Goal: Find specific page/section: Find specific page/section

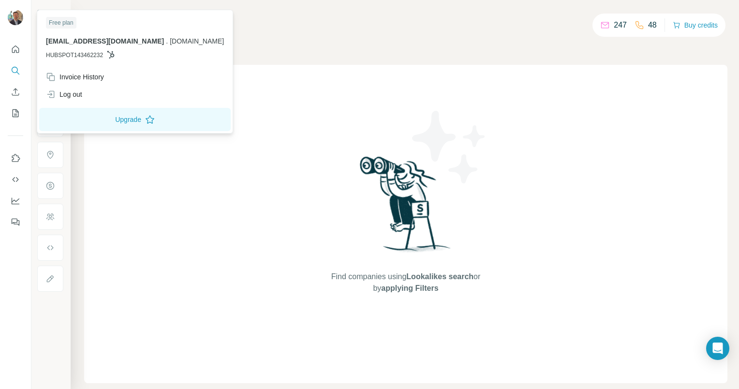
click at [95, 44] on span "[EMAIL_ADDRESS][DOMAIN_NAME]" at bounding box center [105, 41] width 118 height 8
click at [104, 79] on div "Invoice History" at bounding box center [75, 77] width 58 height 10
click at [67, 23] on div "Free plan" at bounding box center [61, 23] width 30 height 12
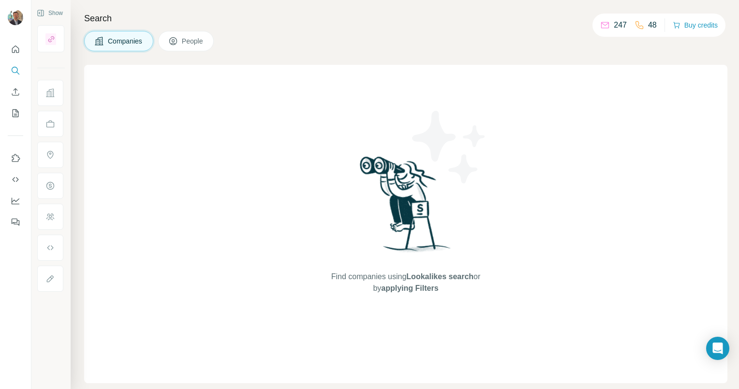
click at [335, 105] on div "Find companies using Lookalikes search or by applying Filters" at bounding box center [406, 224] width 174 height 318
click at [648, 26] on p "48" at bounding box center [652, 25] width 9 height 12
click at [621, 25] on p "247" at bounding box center [620, 25] width 13 height 12
click at [185, 38] on span "People" at bounding box center [193, 41] width 22 height 10
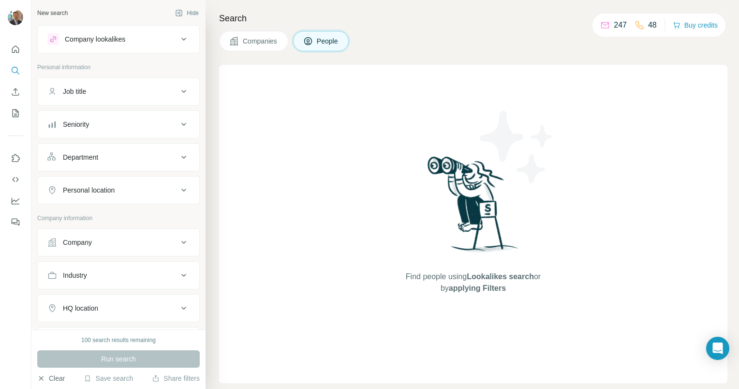
click at [57, 380] on button "Clear" at bounding box center [51, 378] width 28 height 10
click at [57, 378] on button "Clear" at bounding box center [51, 378] width 28 height 10
click at [15, 178] on icon "Use Surfe API" at bounding box center [16, 180] width 10 height 10
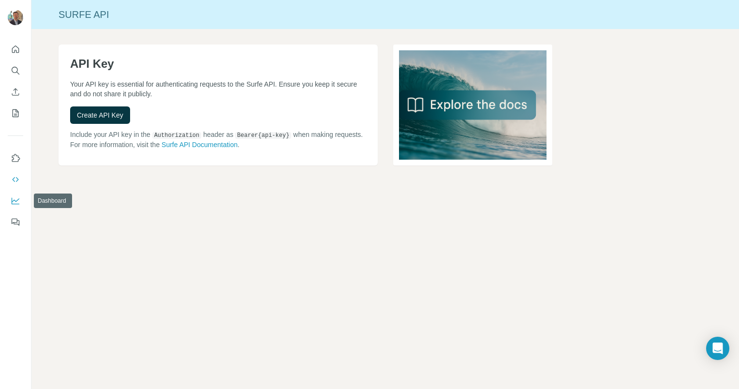
click at [15, 198] on icon "Dashboard" at bounding box center [16, 201] width 10 height 10
